Goal: Task Accomplishment & Management: Use online tool/utility

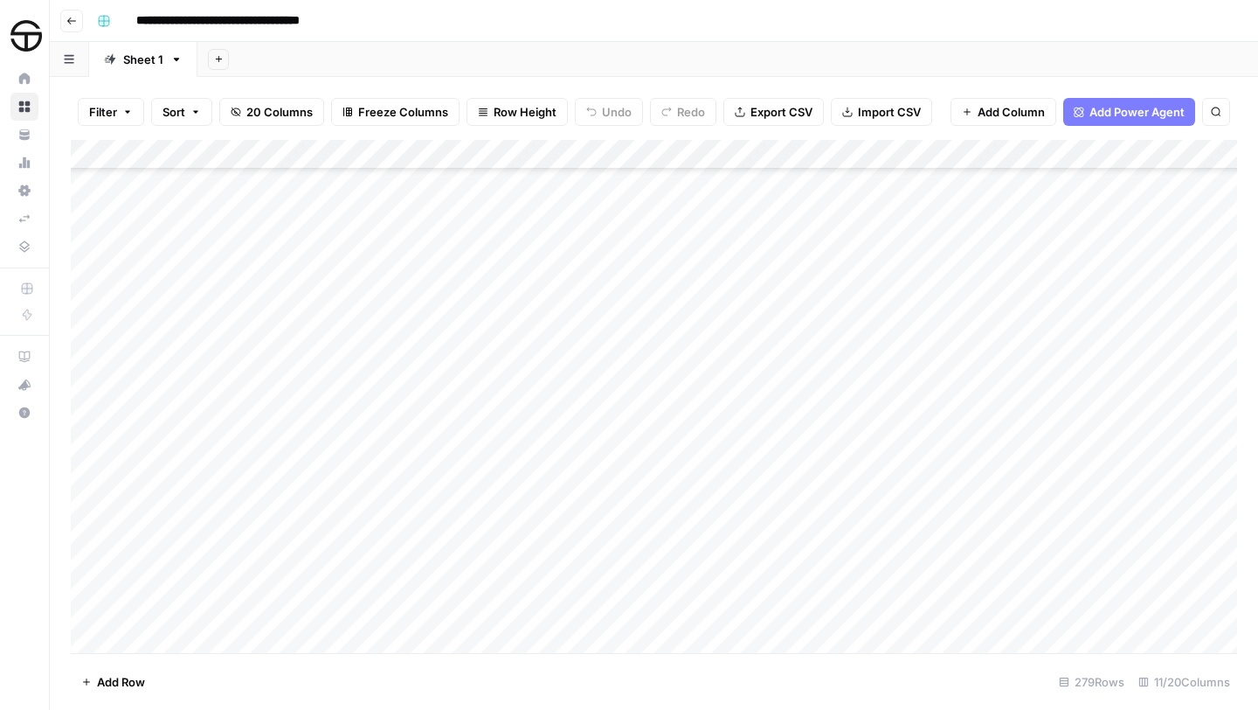
scroll to position [7496, 0]
click at [620, 468] on div "Add Column" at bounding box center [654, 396] width 1167 height 513
click at [620, 560] on div "Add Column" at bounding box center [654, 396] width 1167 height 513
click at [611, 558] on div "Add Column" at bounding box center [654, 396] width 1167 height 513
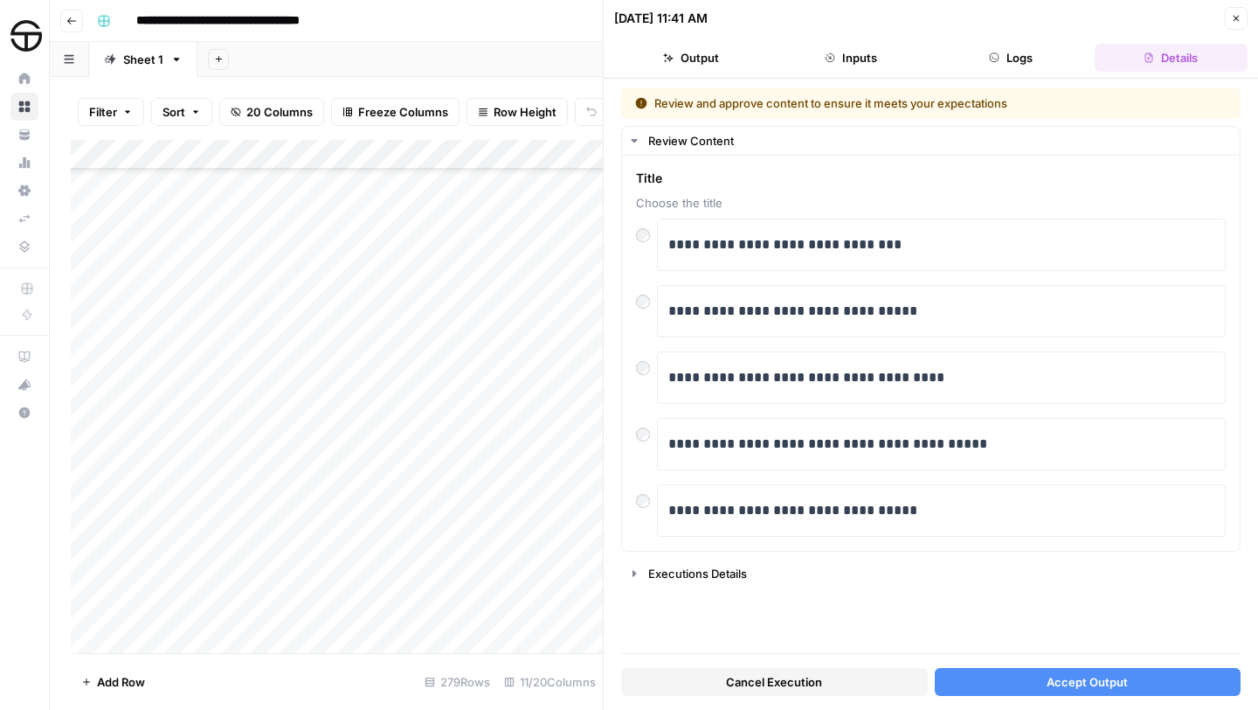
click at [1123, 681] on span "Accept Output" at bounding box center [1087, 681] width 81 height 17
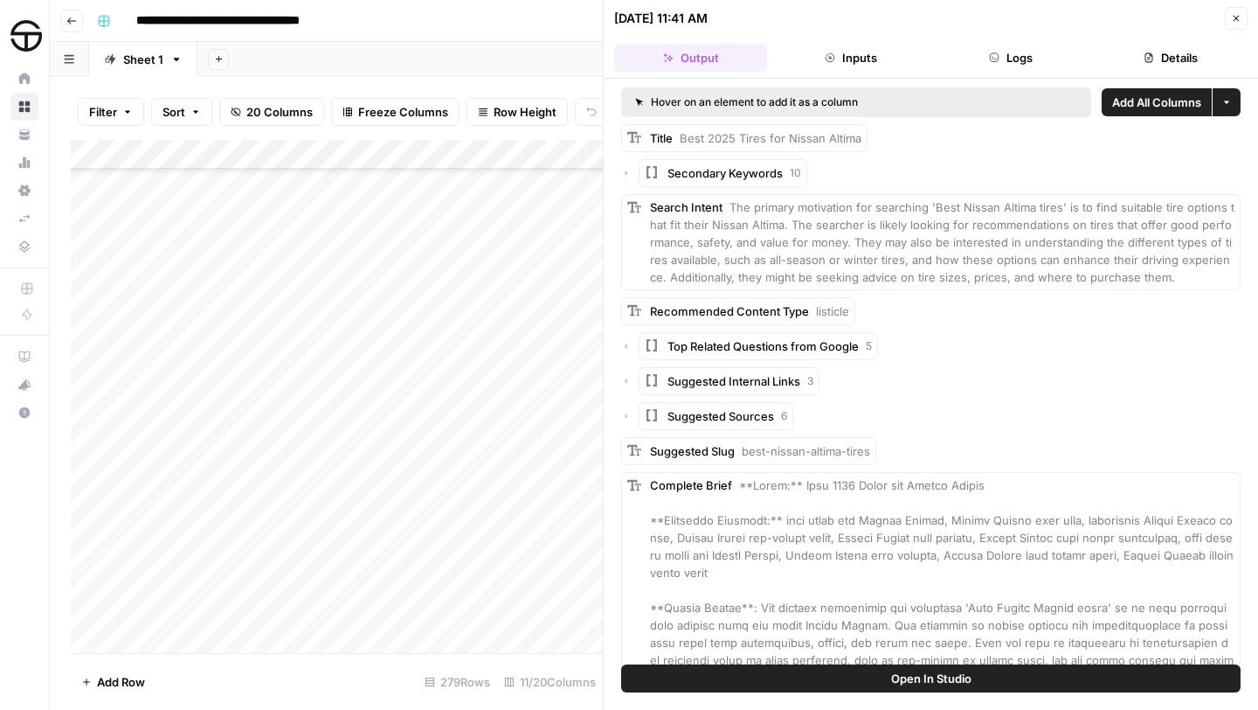
click at [1243, 19] on button "Close" at bounding box center [1236, 18] width 23 height 23
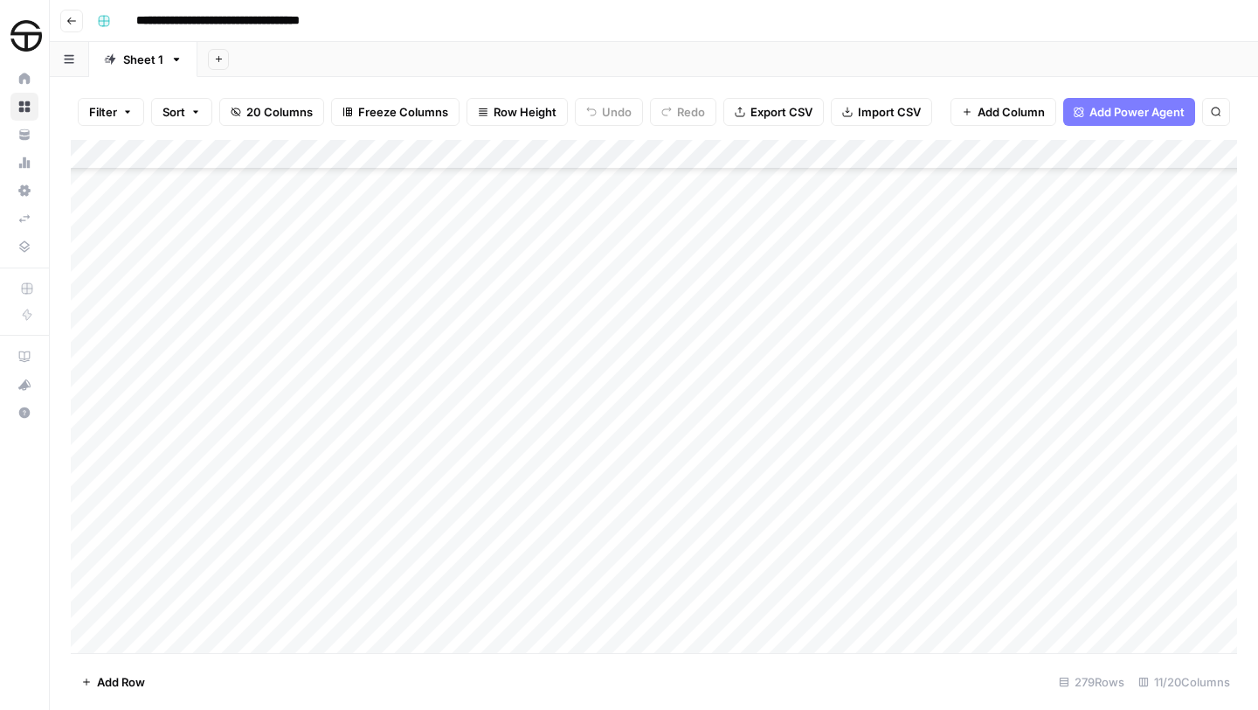
click at [999, 557] on div "Add Column" at bounding box center [654, 396] width 1167 height 513
click at [647, 469] on div "Add Column" at bounding box center [654, 396] width 1167 height 513
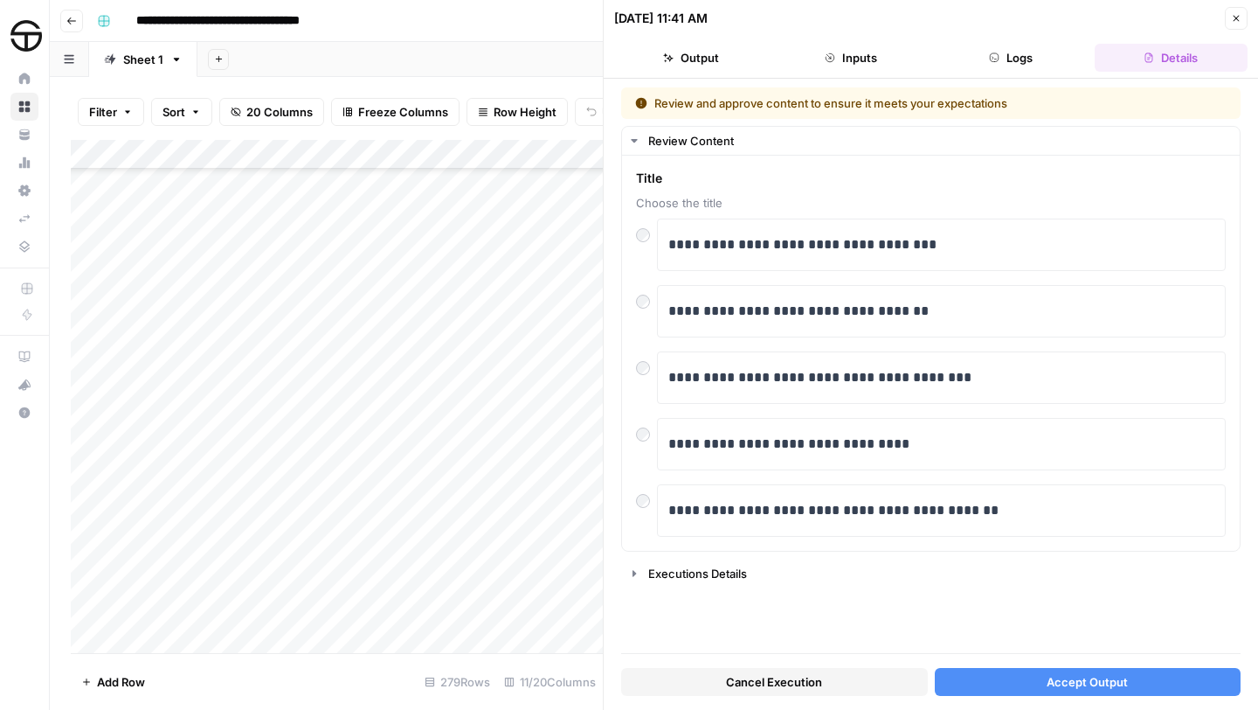
click at [1085, 683] on span "Accept Output" at bounding box center [1087, 681] width 81 height 17
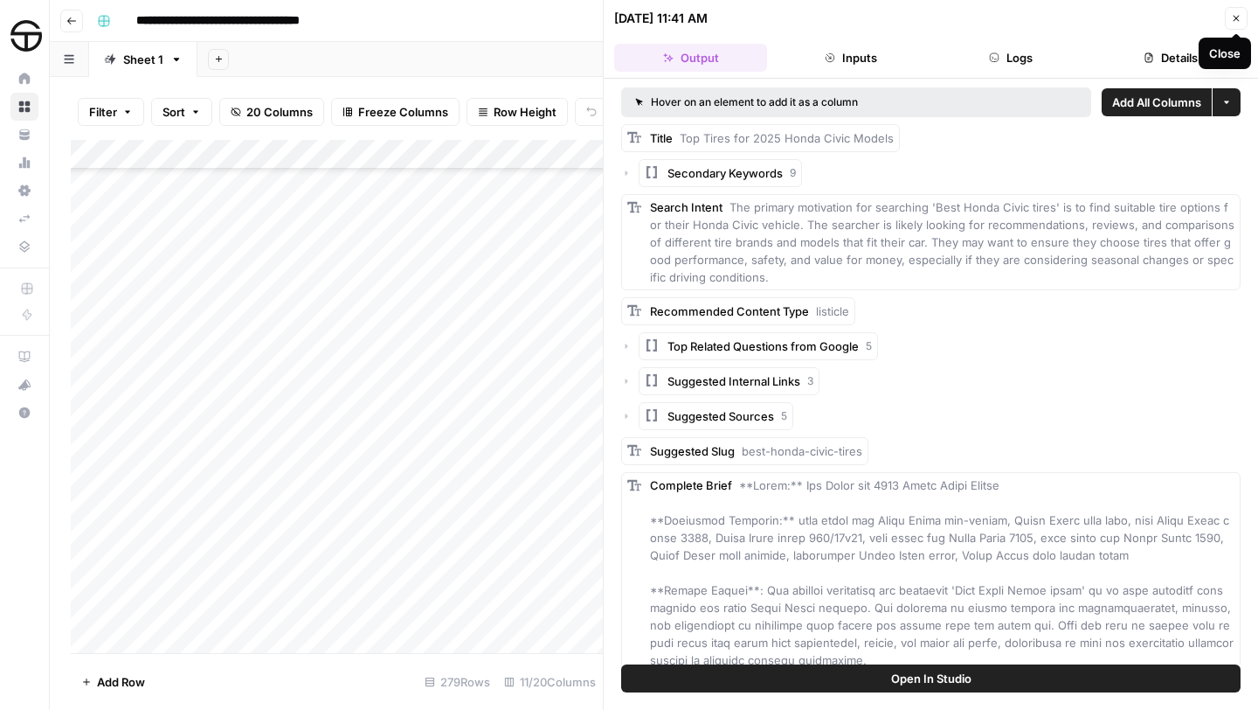
click at [1236, 19] on icon "button" at bounding box center [1237, 19] width 6 height 6
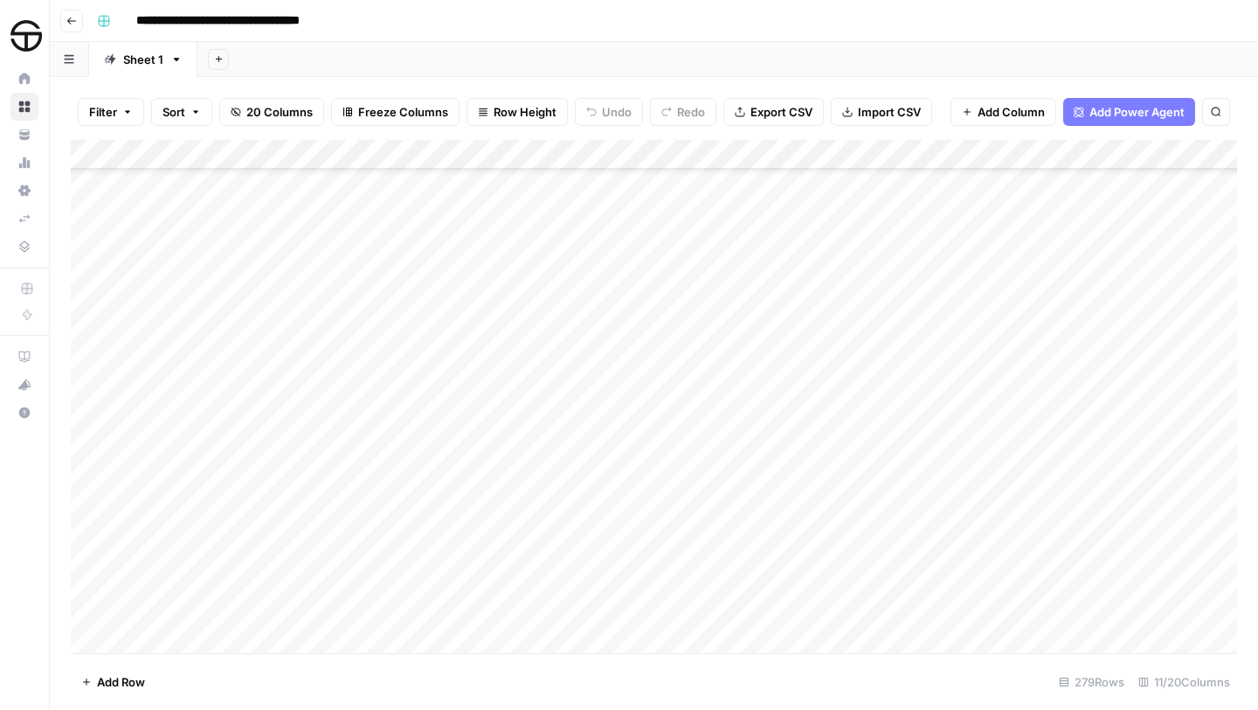
click at [1000, 468] on div "Add Column" at bounding box center [654, 396] width 1167 height 513
click at [626, 379] on div "Add Column" at bounding box center [654, 396] width 1167 height 513
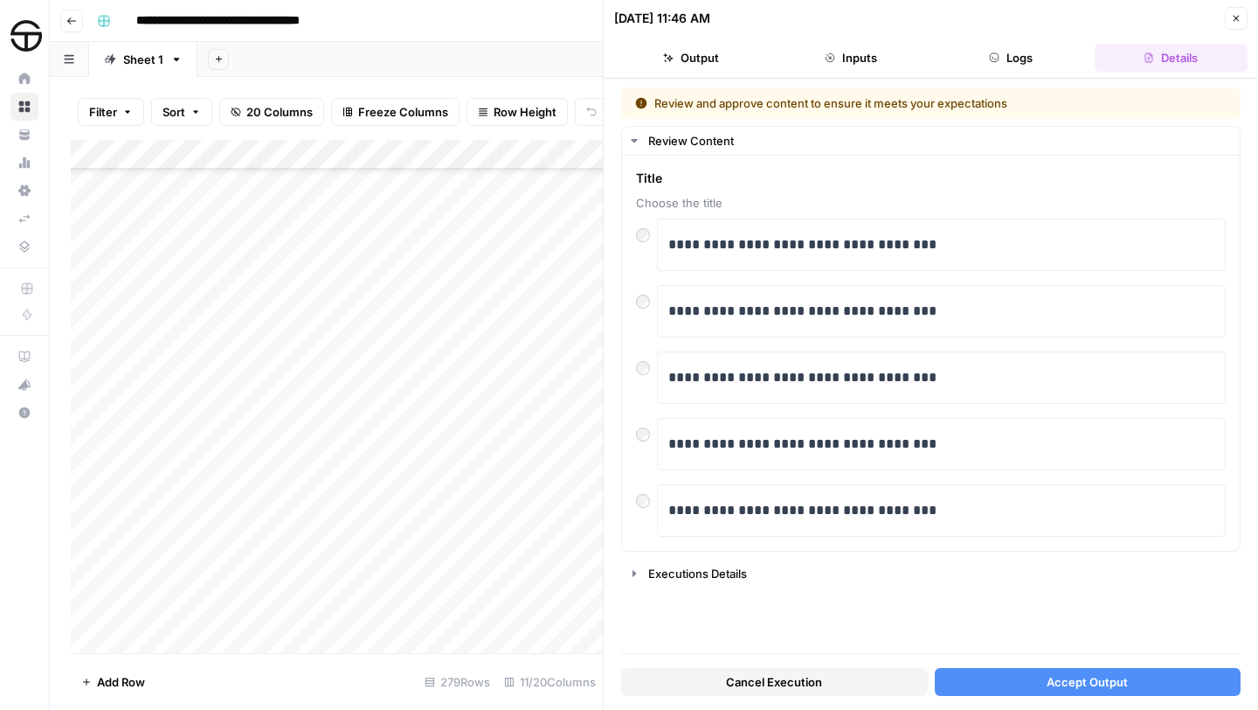
click at [1236, 16] on icon "button" at bounding box center [1236, 18] width 10 height 10
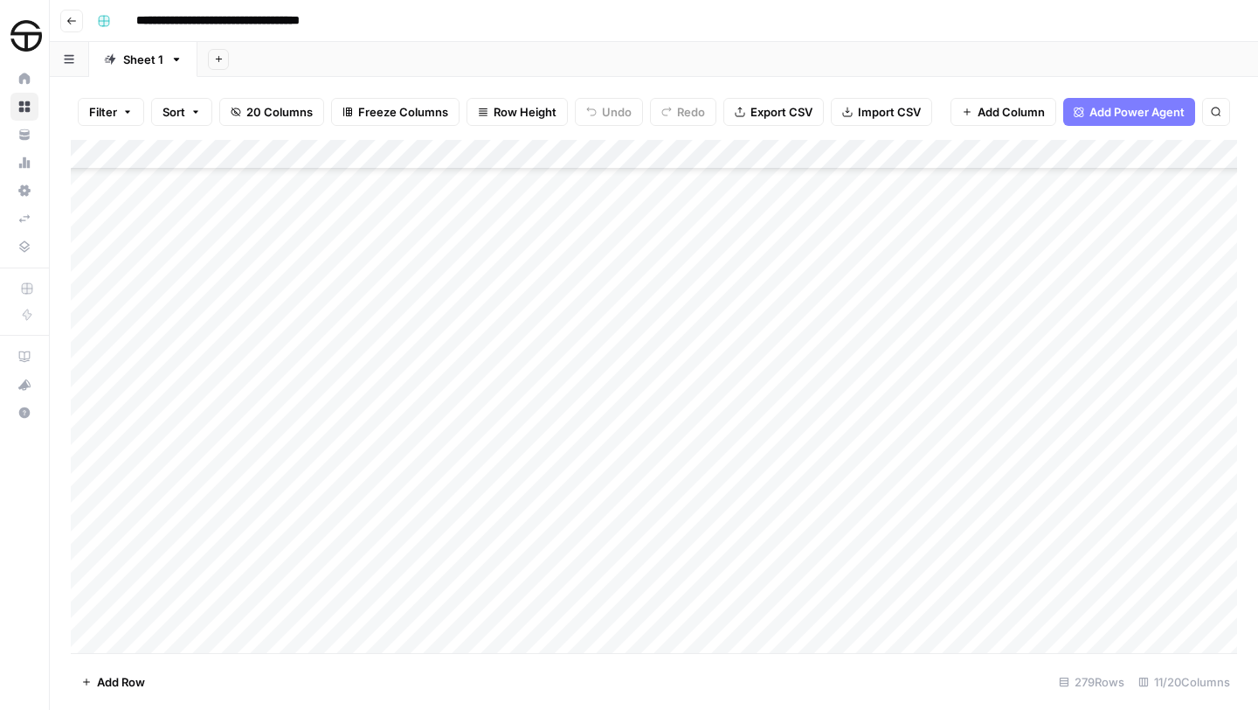
click at [577, 383] on div "Add Column" at bounding box center [654, 396] width 1167 height 513
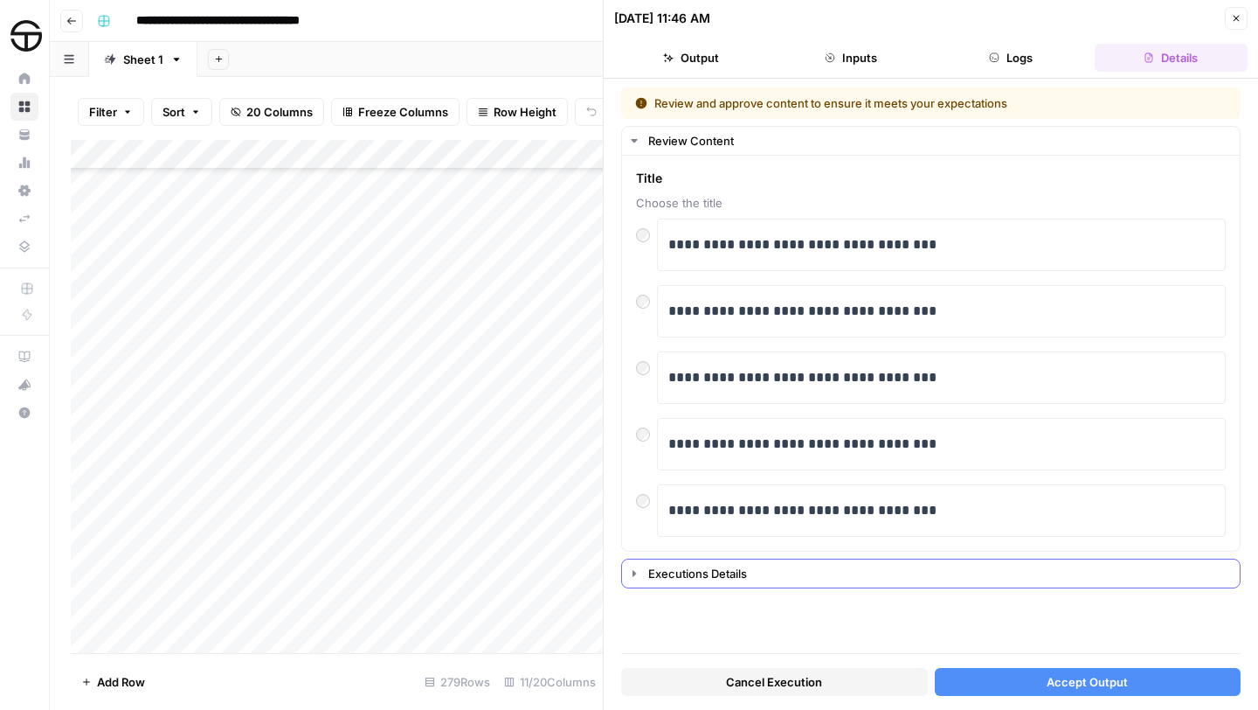
click at [679, 567] on div "Executions Details" at bounding box center [938, 572] width 581 height 17
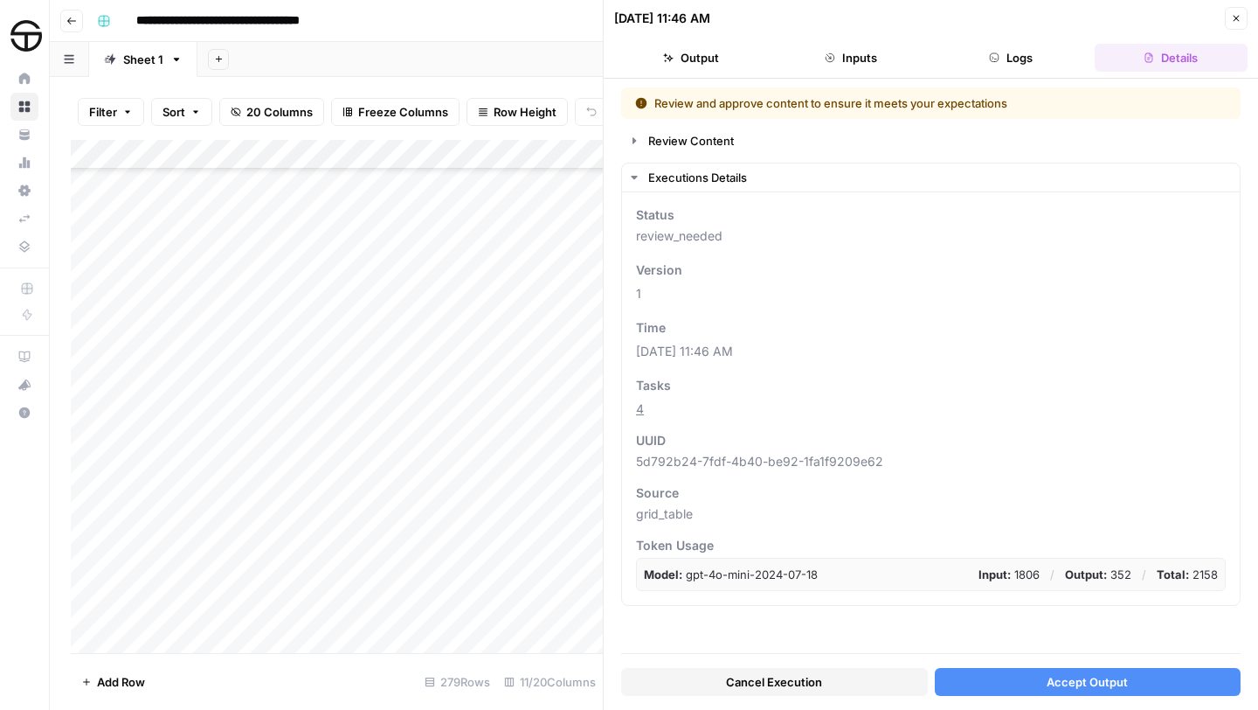
click at [1236, 18] on icon "button" at bounding box center [1237, 19] width 6 height 6
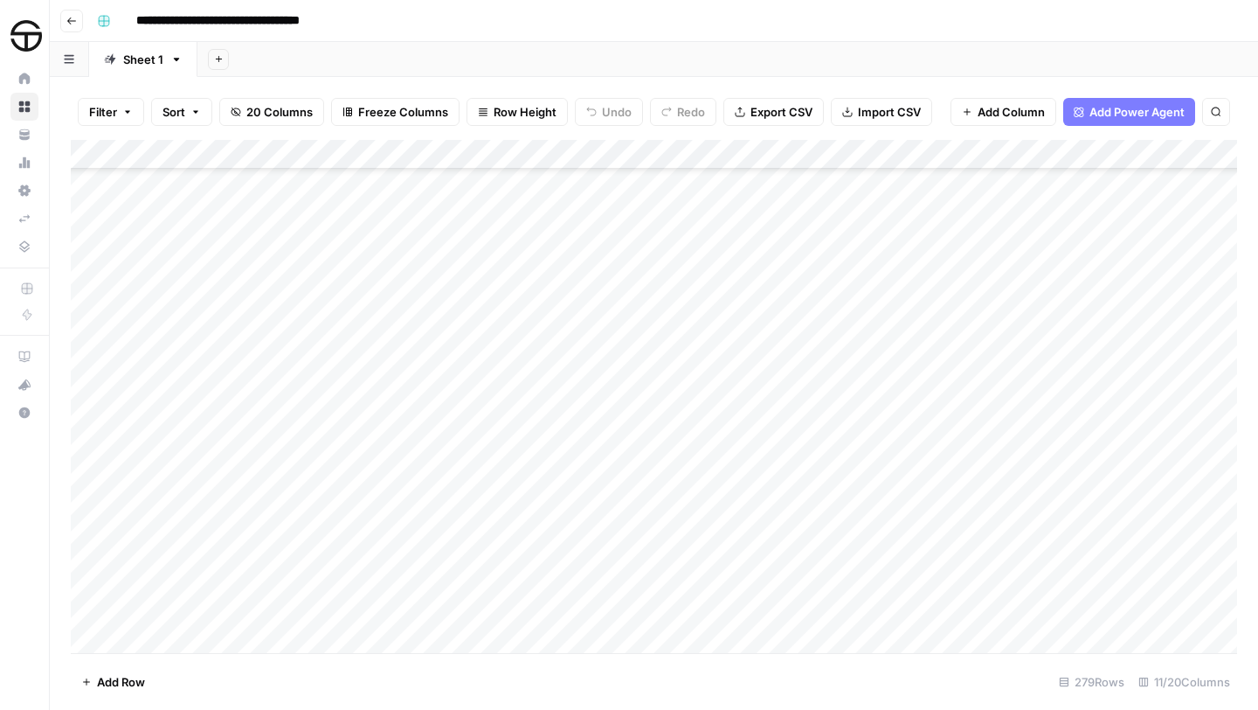
click at [634, 376] on div "Add Column" at bounding box center [654, 396] width 1167 height 513
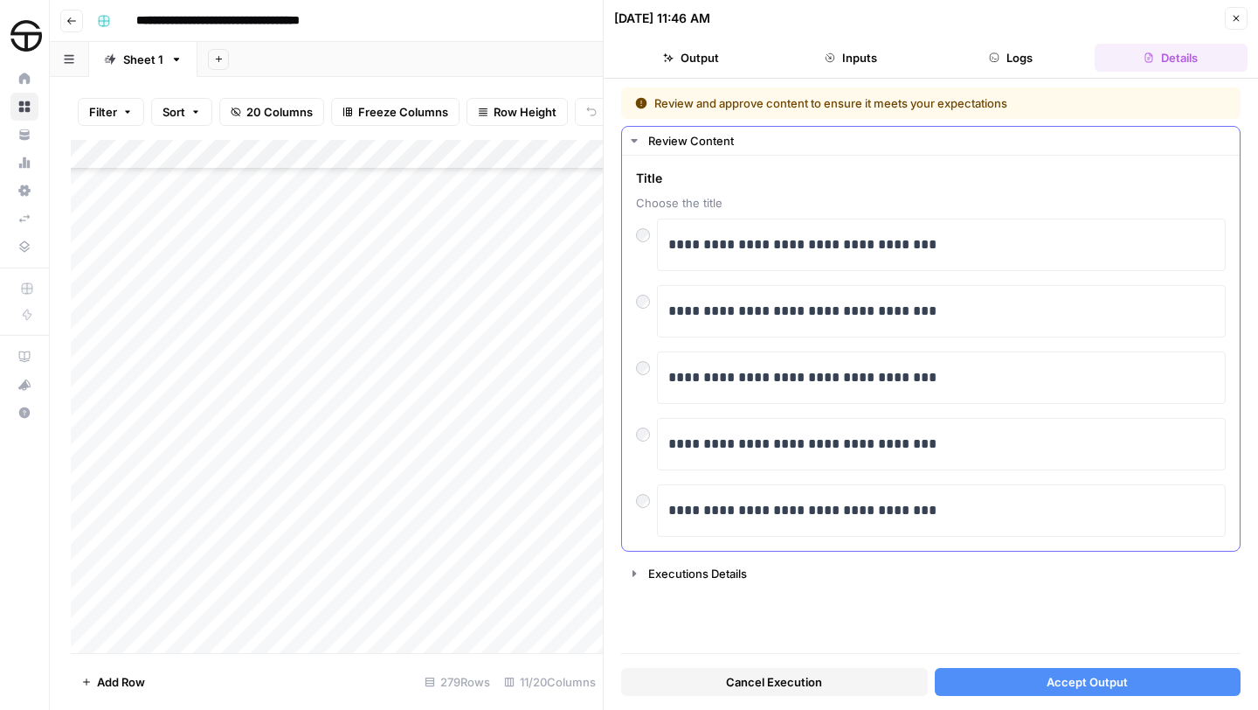
click at [711, 140] on div "Review Content" at bounding box center [938, 140] width 581 height 17
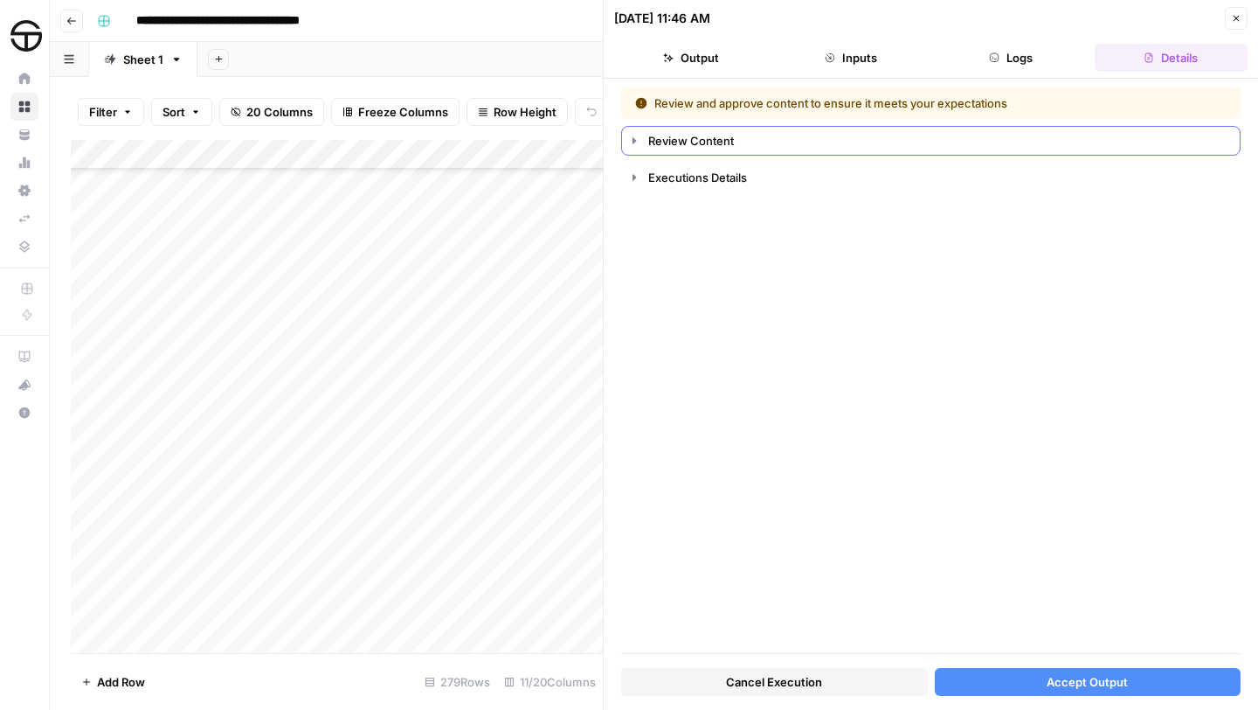
click at [711, 140] on div "Review Content" at bounding box center [938, 140] width 581 height 17
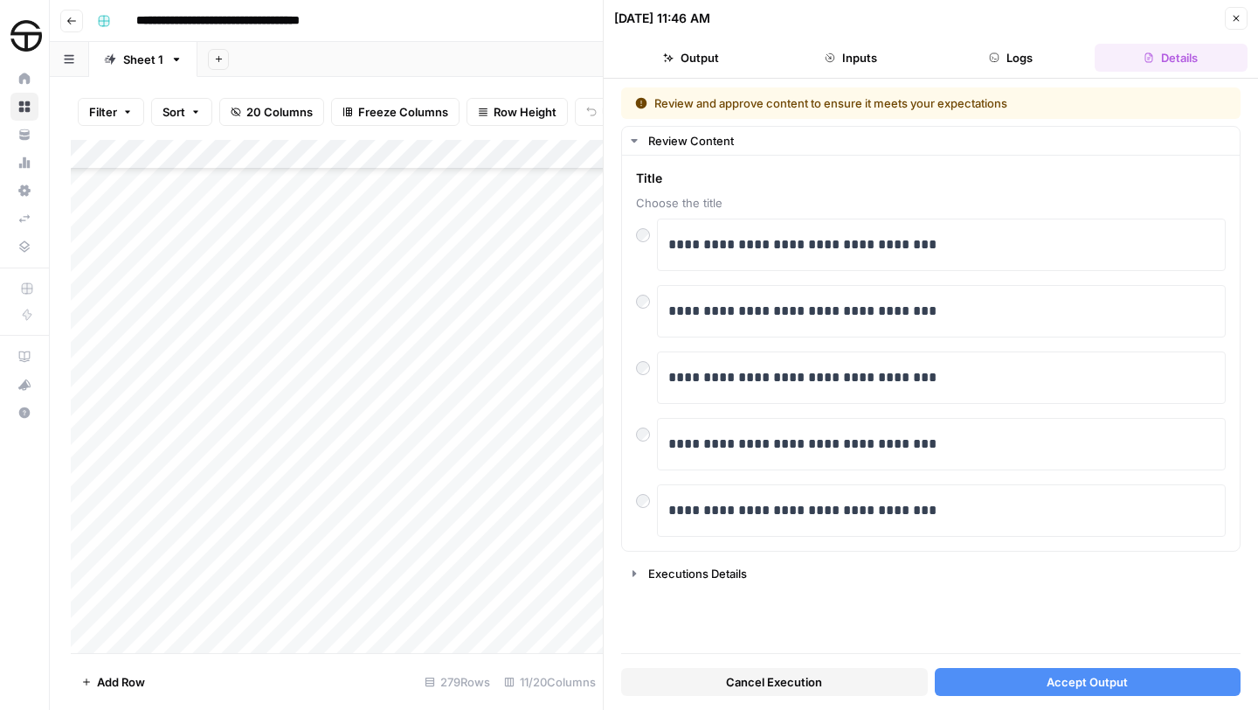
click at [718, 52] on button "Output" at bounding box center [690, 58] width 153 height 28
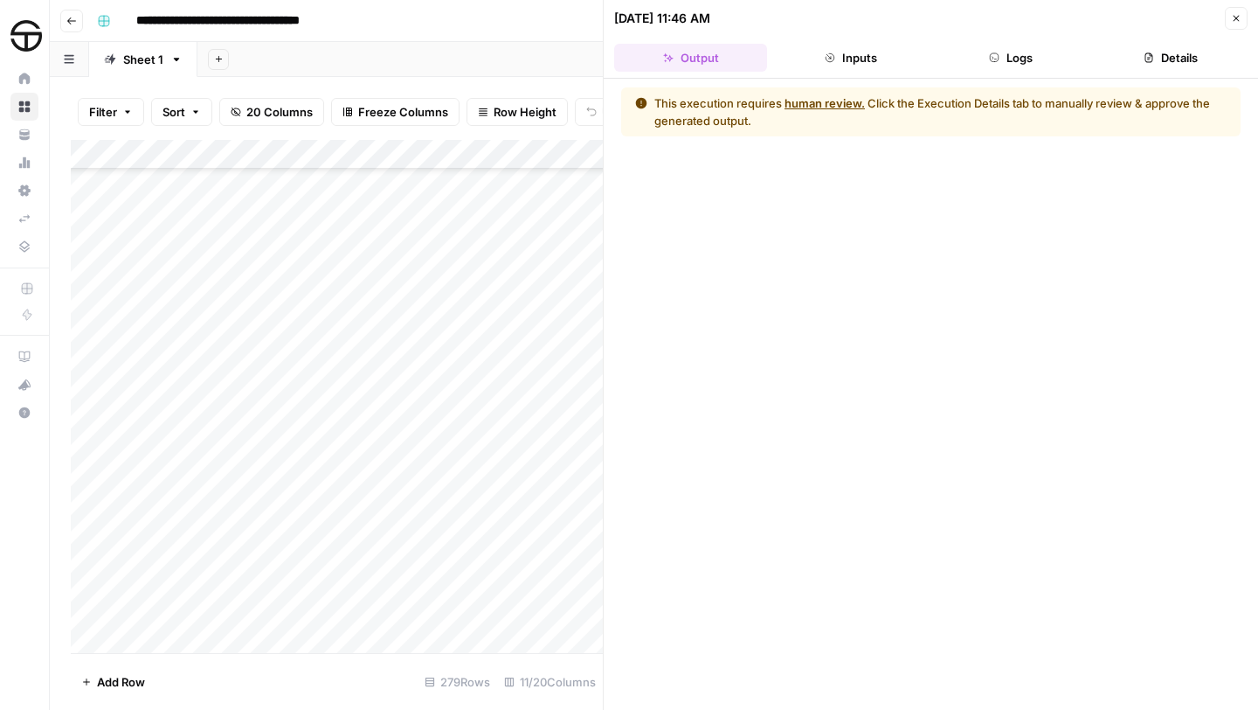
click at [870, 55] on button "Inputs" at bounding box center [850, 58] width 153 height 28
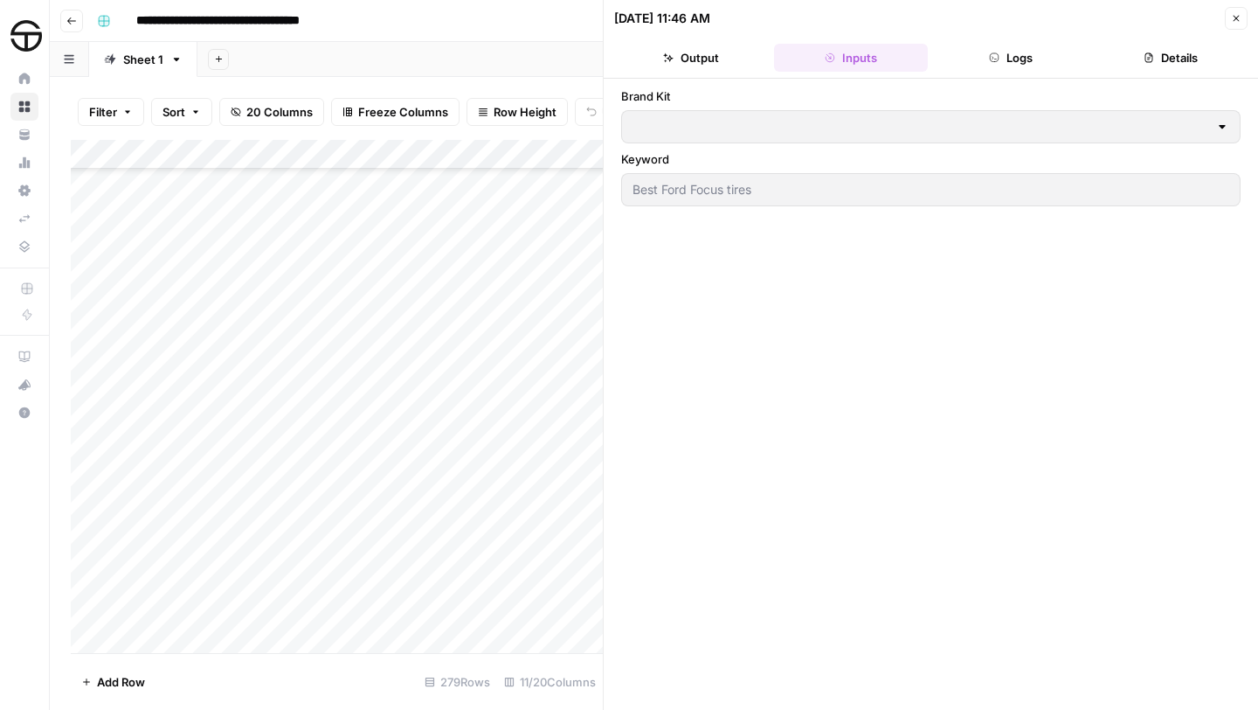
type input "SimpleTire"
click at [981, 55] on button "Logs" at bounding box center [1011, 58] width 153 height 28
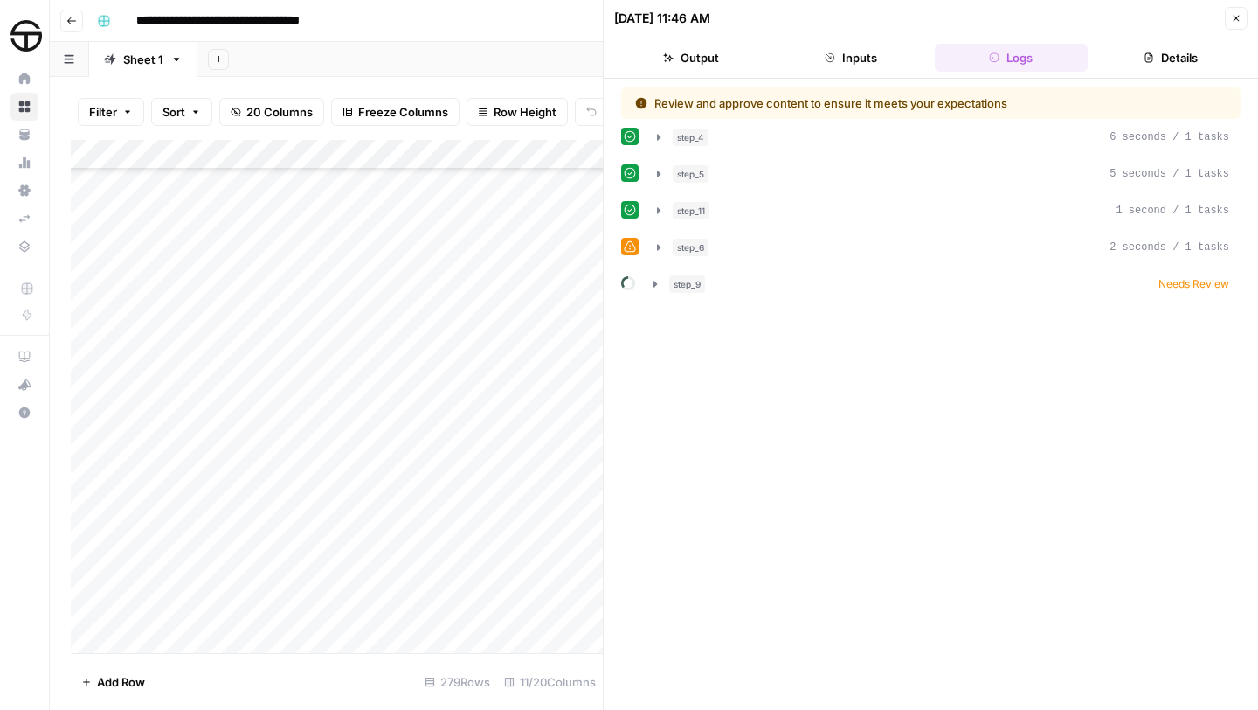
click at [1175, 56] on button "Details" at bounding box center [1171, 58] width 153 height 28
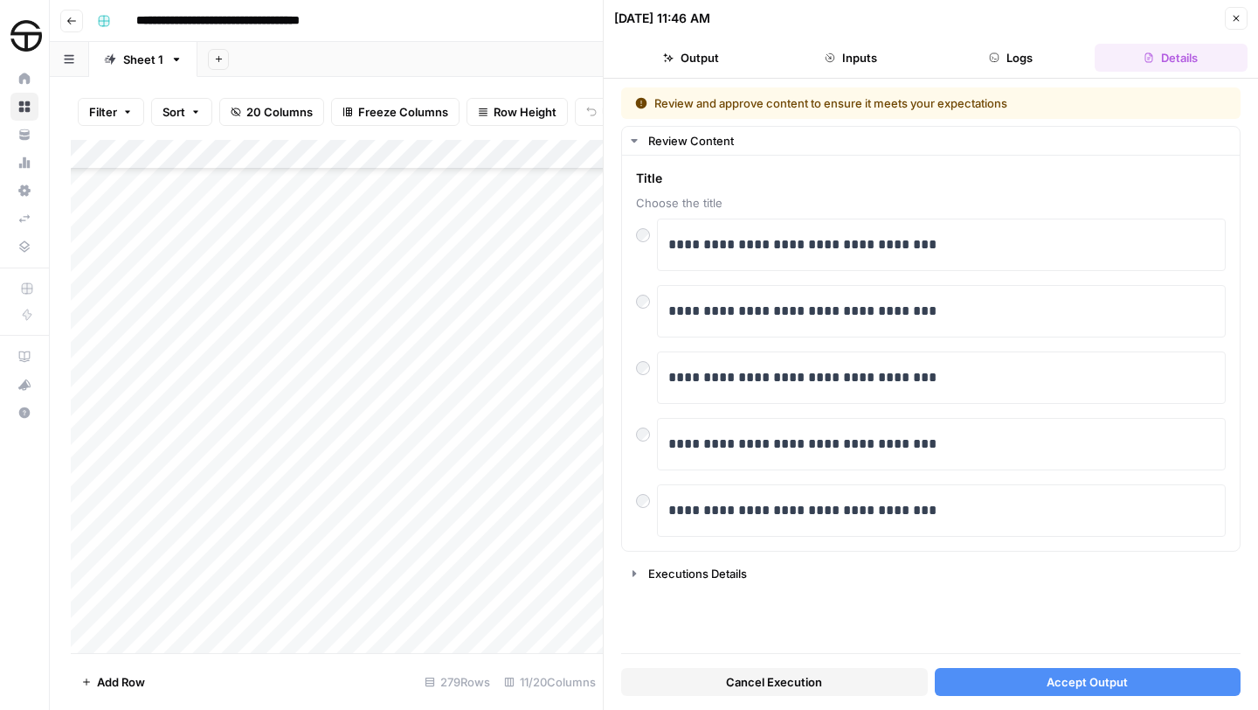
click at [686, 681] on button "Cancel Execution" at bounding box center [774, 682] width 307 height 28
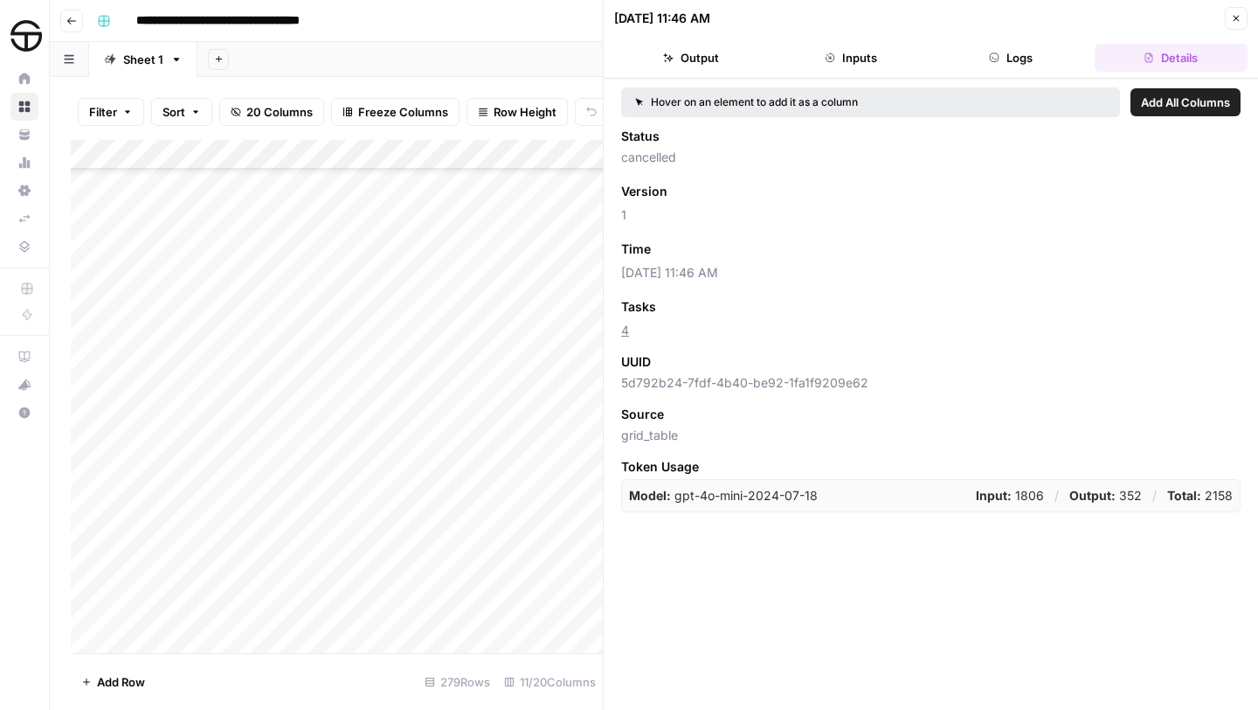
click at [576, 375] on div "Add Column" at bounding box center [337, 396] width 532 height 513
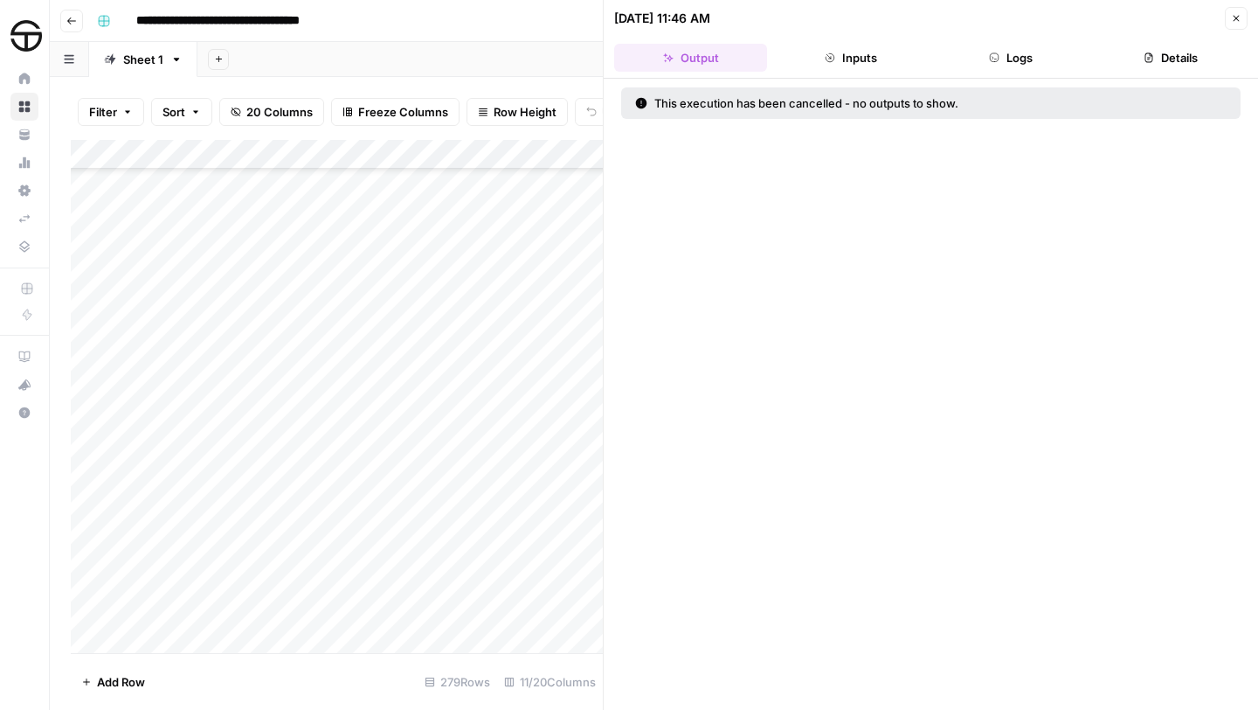
click at [1236, 21] on icon "button" at bounding box center [1236, 18] width 10 height 10
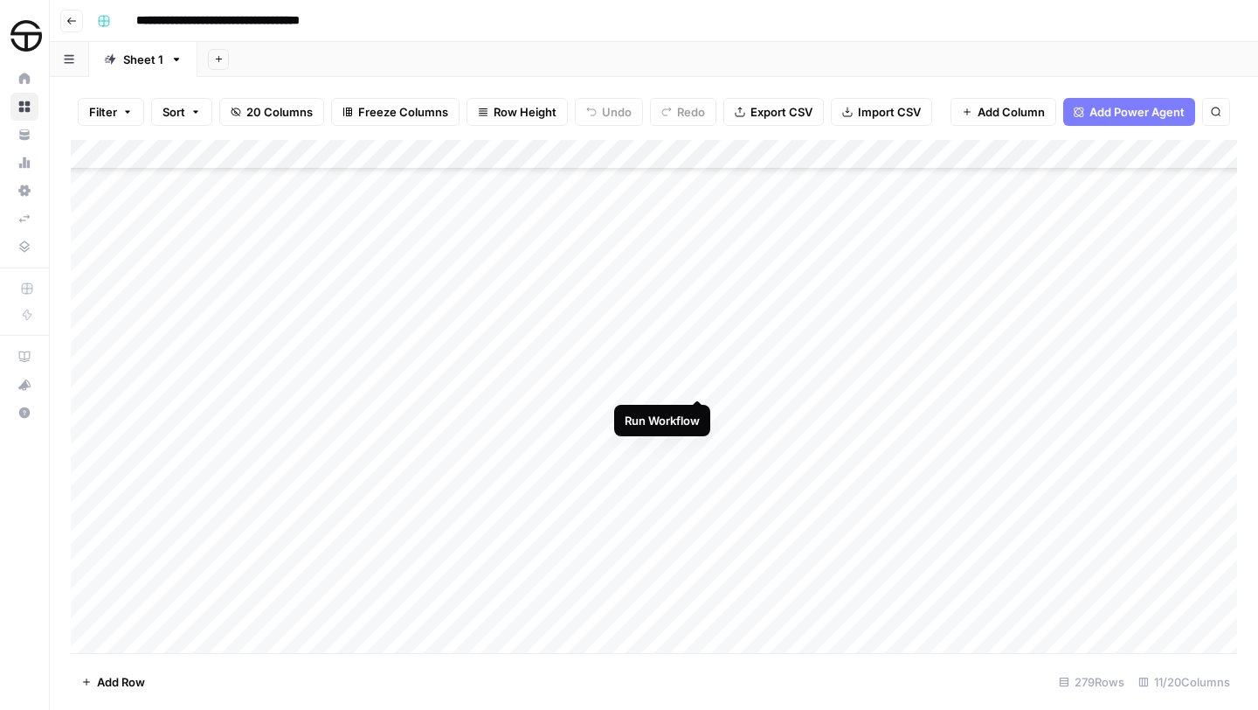
click at [697, 379] on div "Add Column" at bounding box center [654, 396] width 1167 height 513
click at [634, 378] on div "Add Column" at bounding box center [654, 396] width 1167 height 513
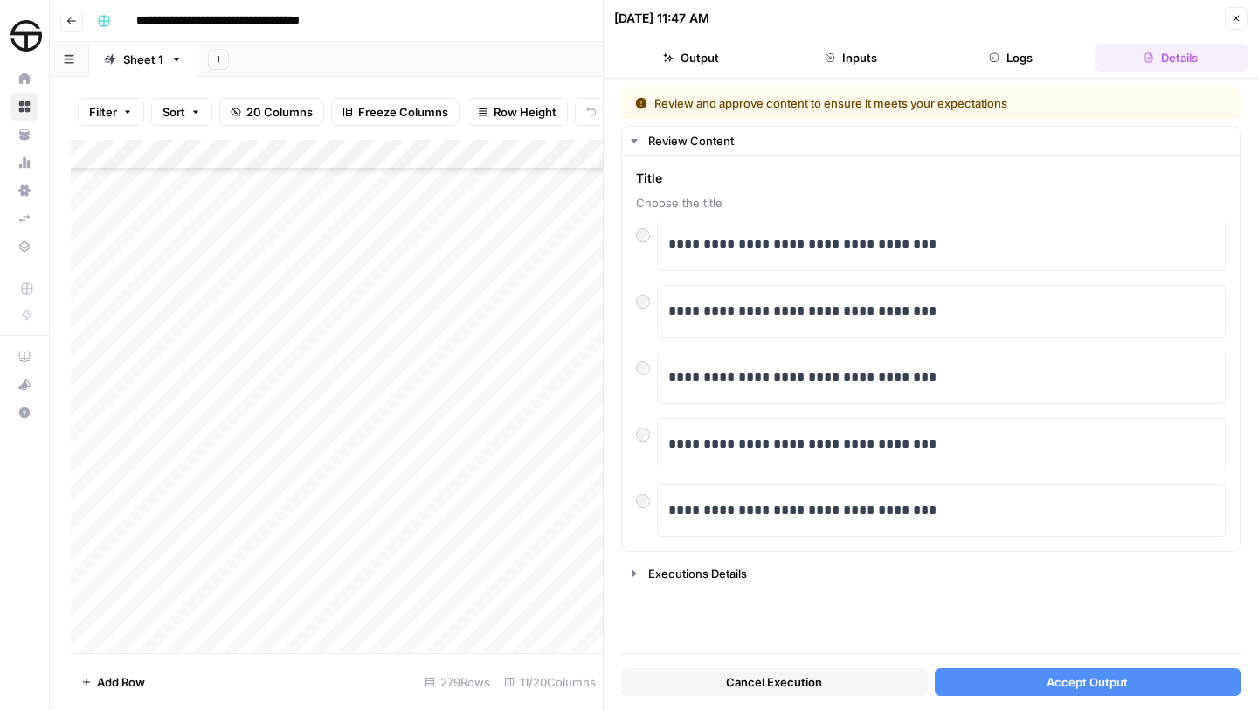
click at [1105, 695] on button "Accept Output" at bounding box center [1088, 682] width 307 height 28
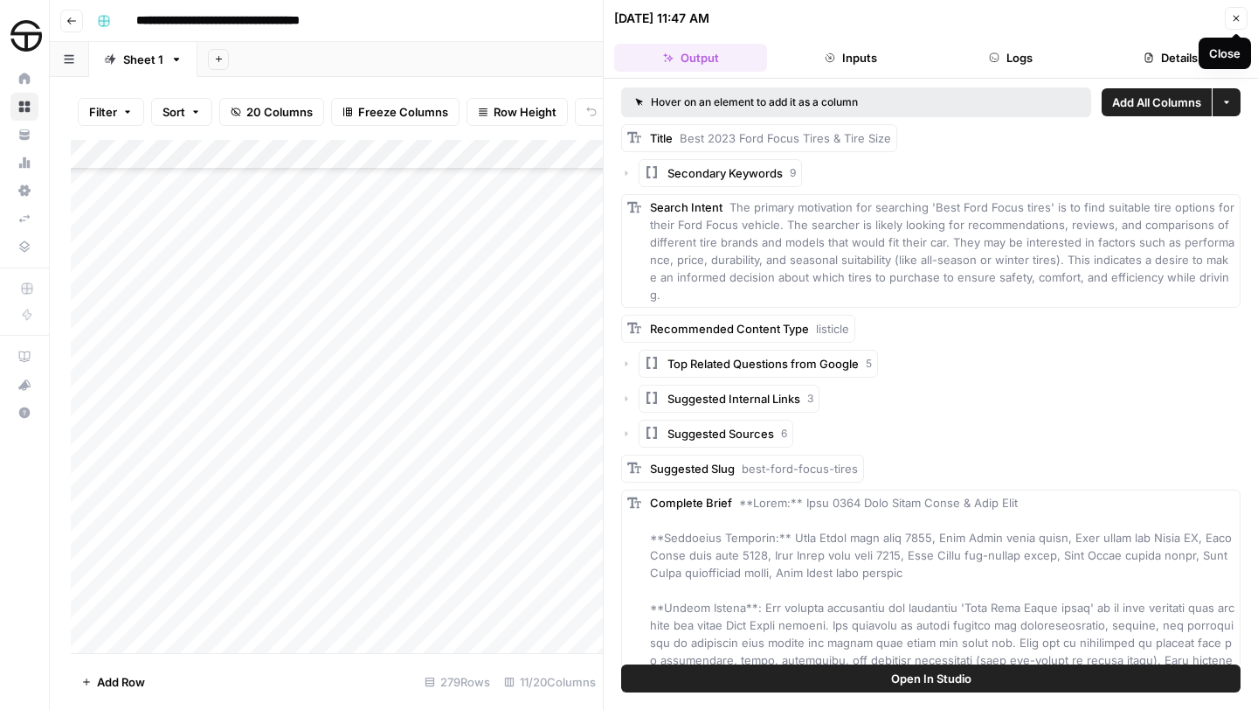
click at [1237, 17] on icon "button" at bounding box center [1237, 19] width 6 height 6
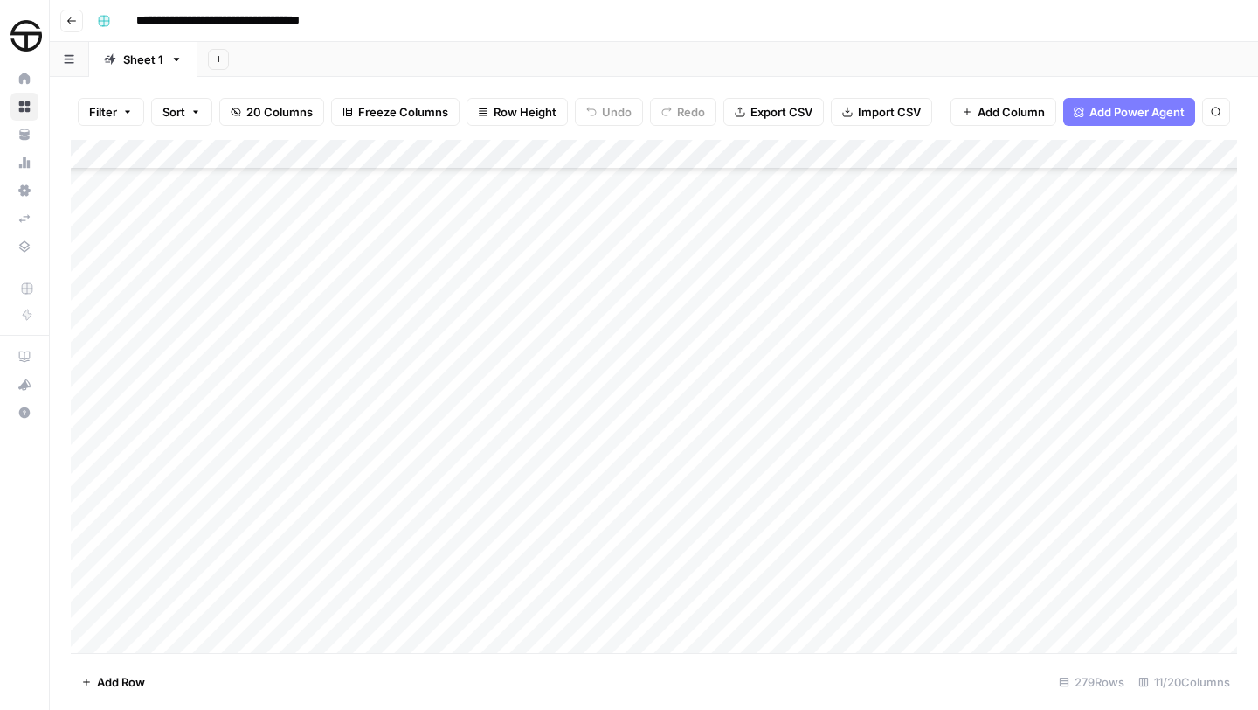
click at [995, 378] on div "Add Column" at bounding box center [654, 396] width 1167 height 513
click at [1069, 467] on div "Add Column" at bounding box center [654, 396] width 1167 height 513
click at [1068, 557] on div "Add Column" at bounding box center [654, 396] width 1167 height 513
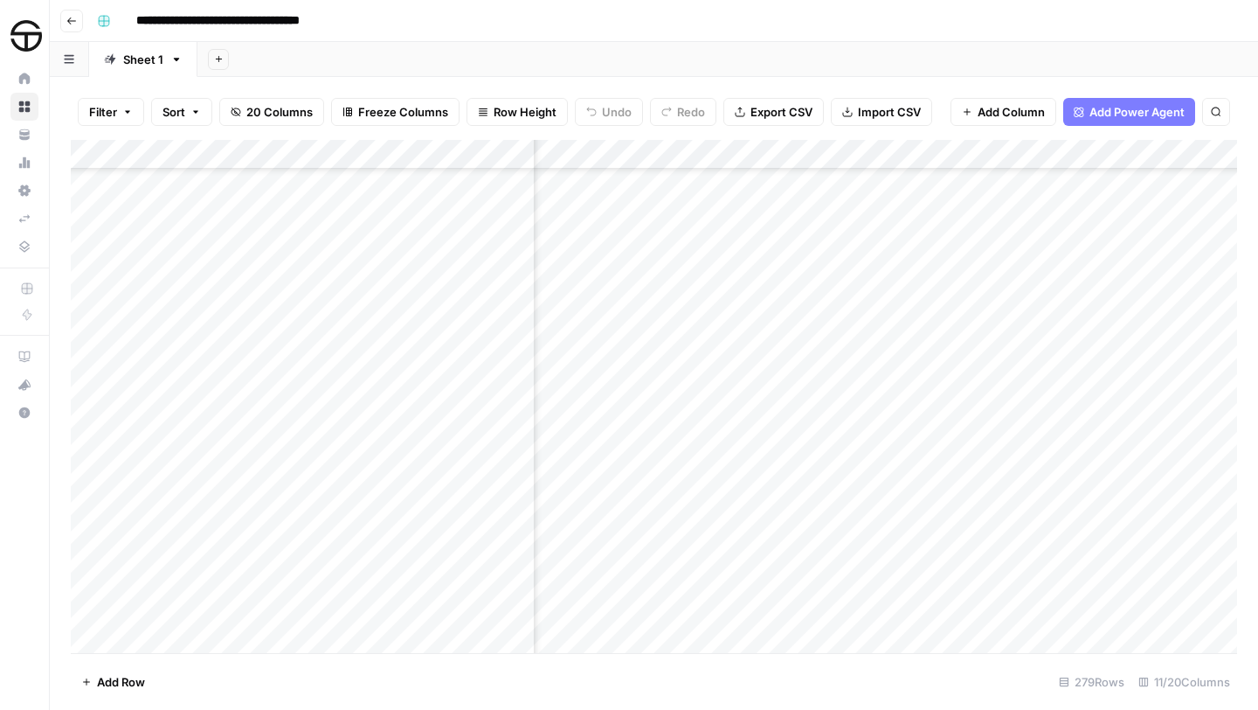
click at [851, 383] on div "Add Column" at bounding box center [654, 396] width 1167 height 513
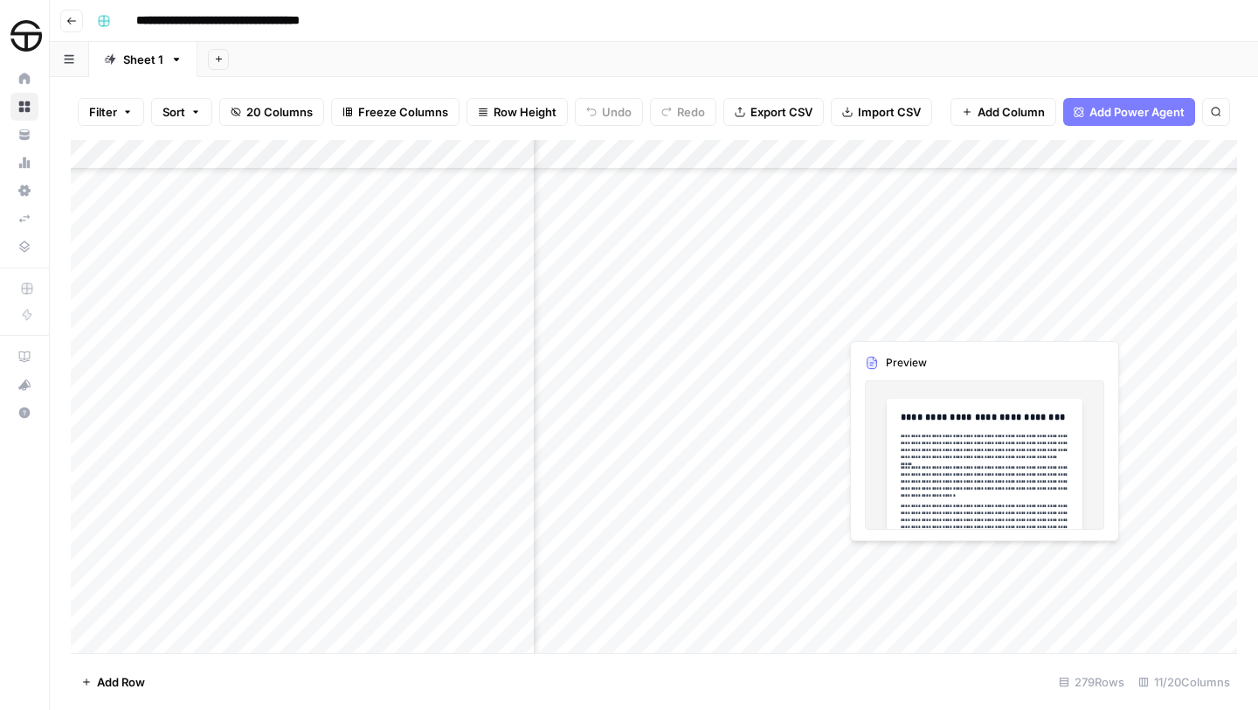
click at [1048, 562] on div "Add Column" at bounding box center [654, 396] width 1167 height 513
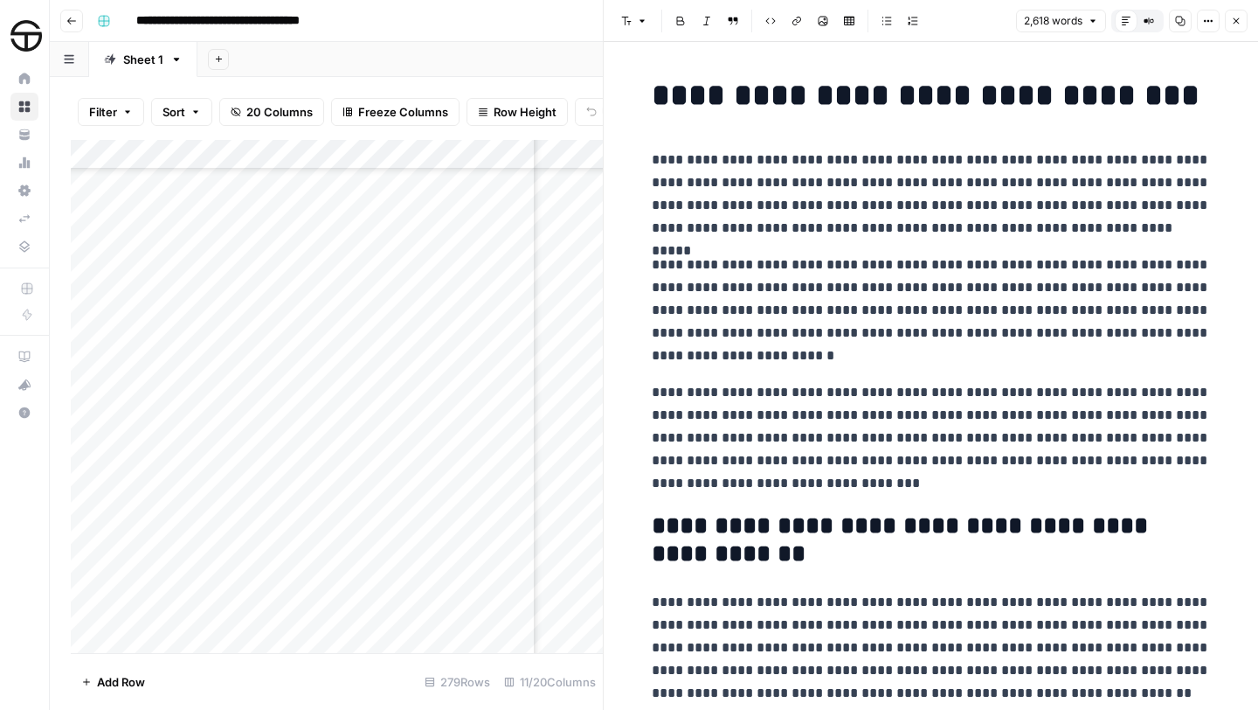
copy div "**********"
